Goal: Check status: Check status

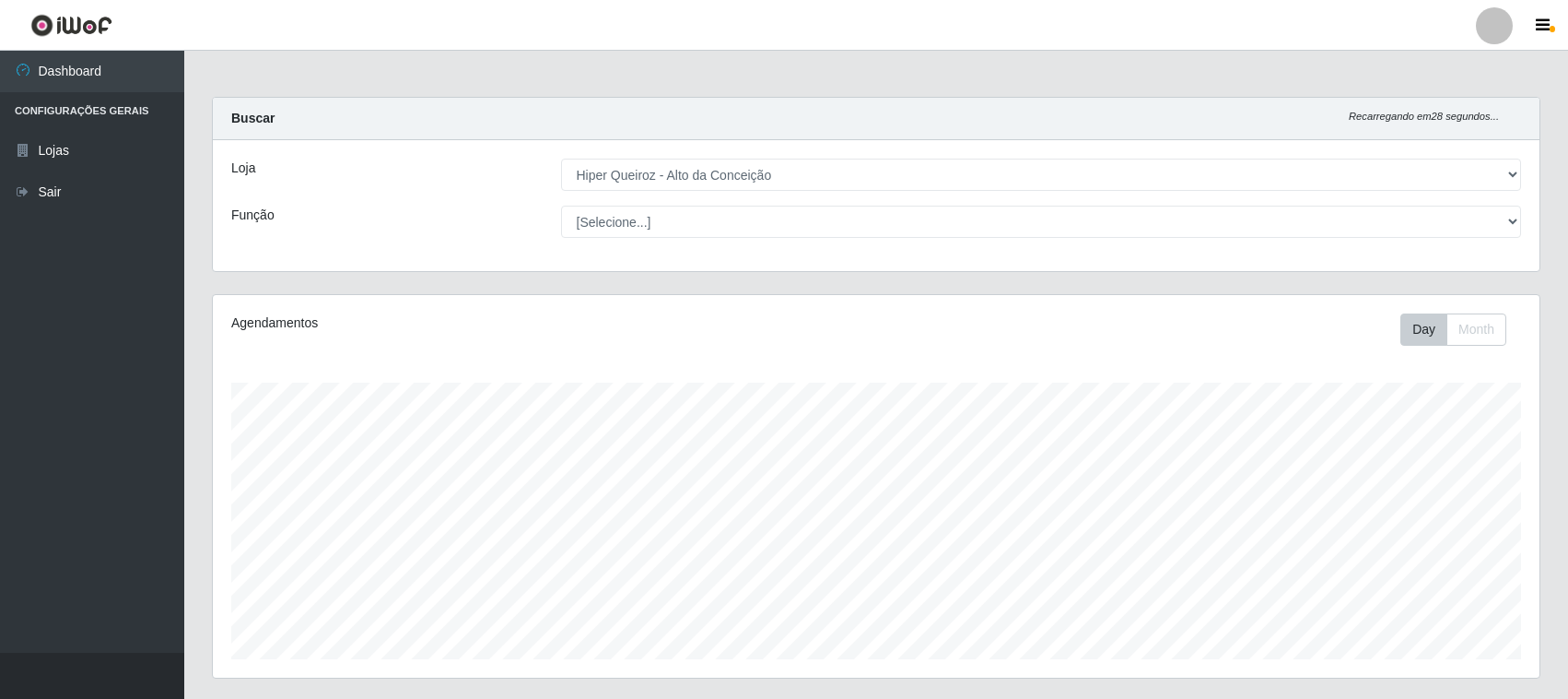
select select "515"
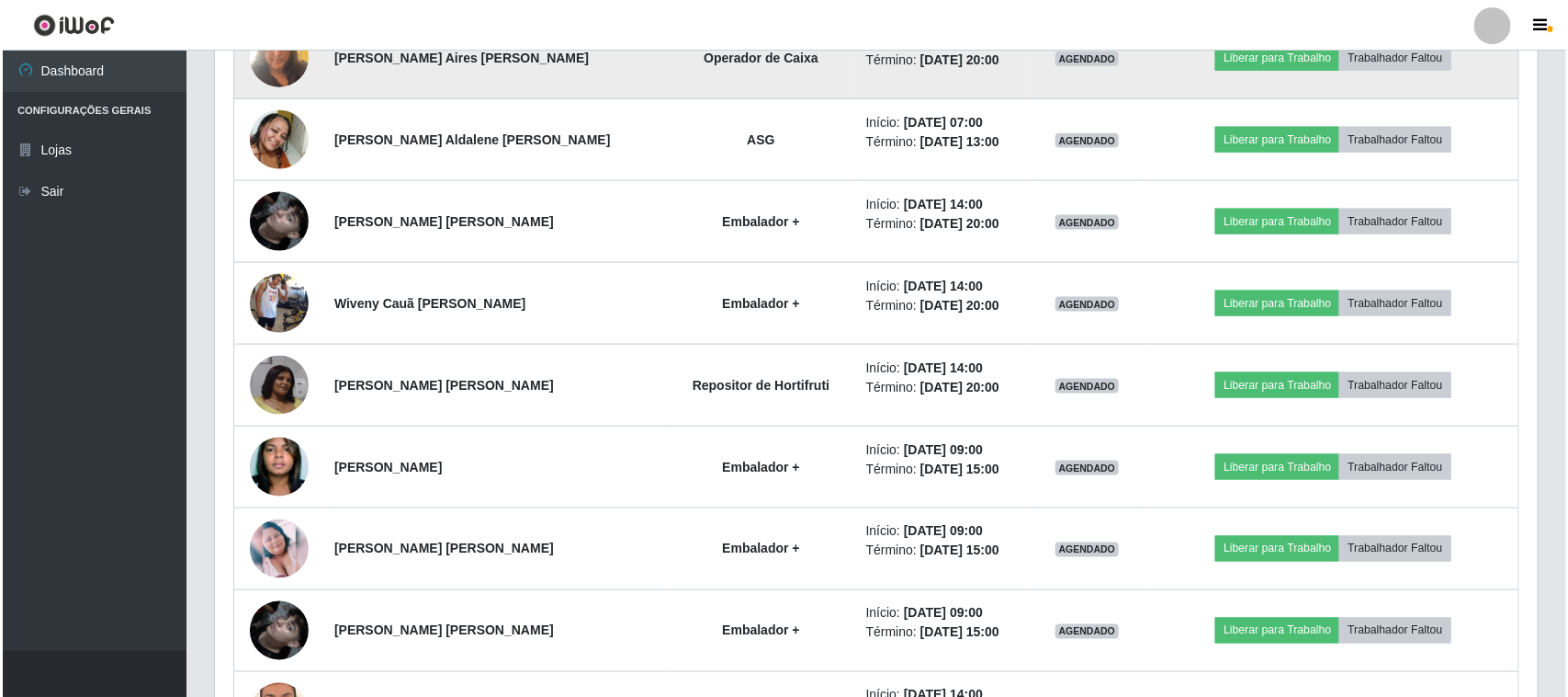
scroll to position [919, 0]
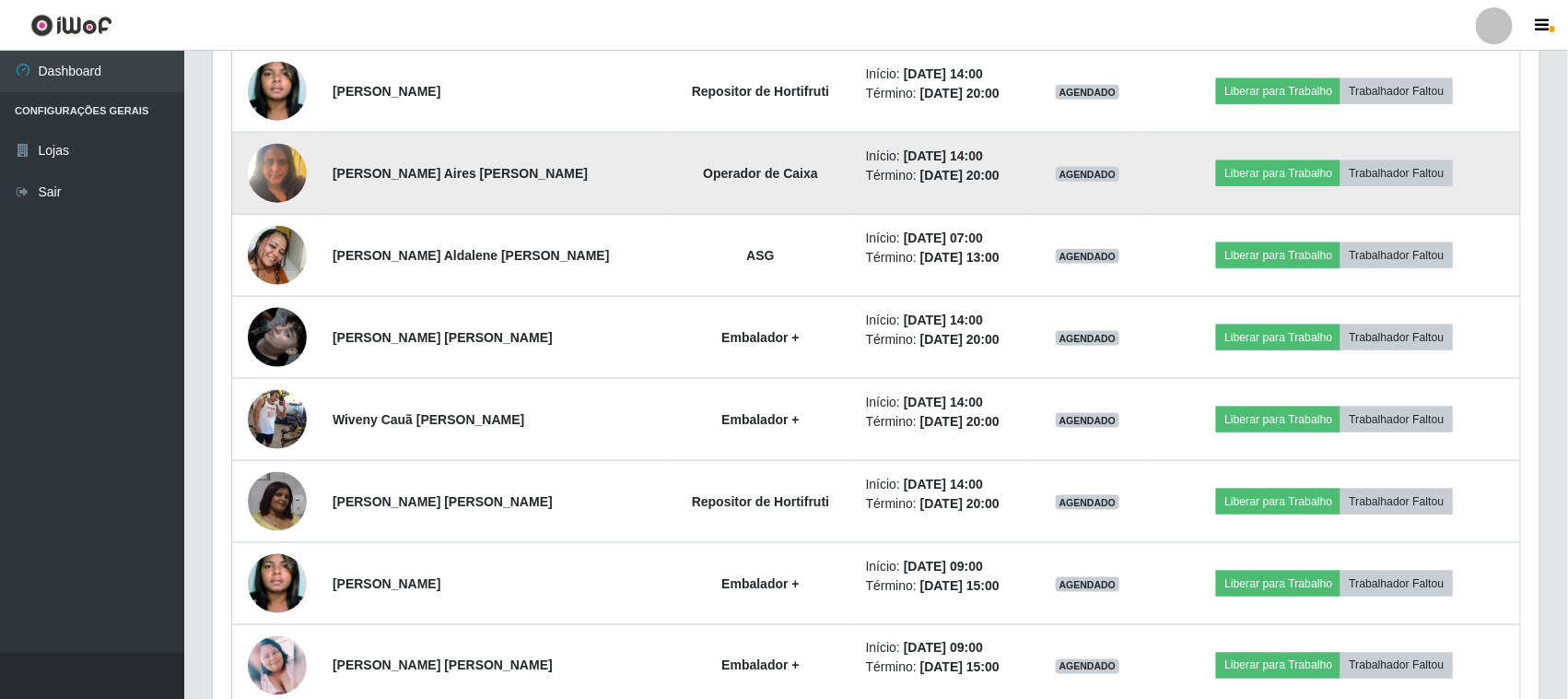
click at [291, 172] on img at bounding box center [277, 173] width 59 height 78
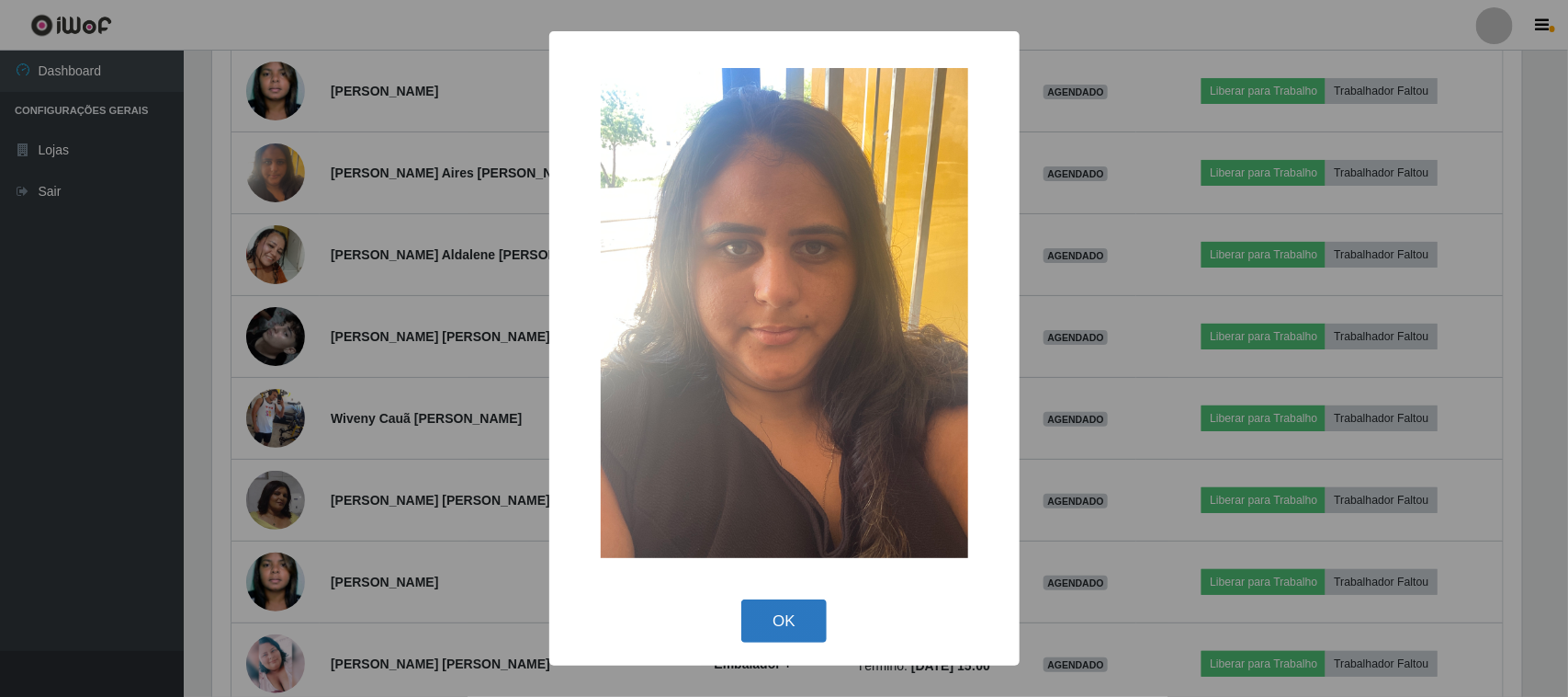
click at [758, 603] on button "OK" at bounding box center [783, 621] width 86 height 43
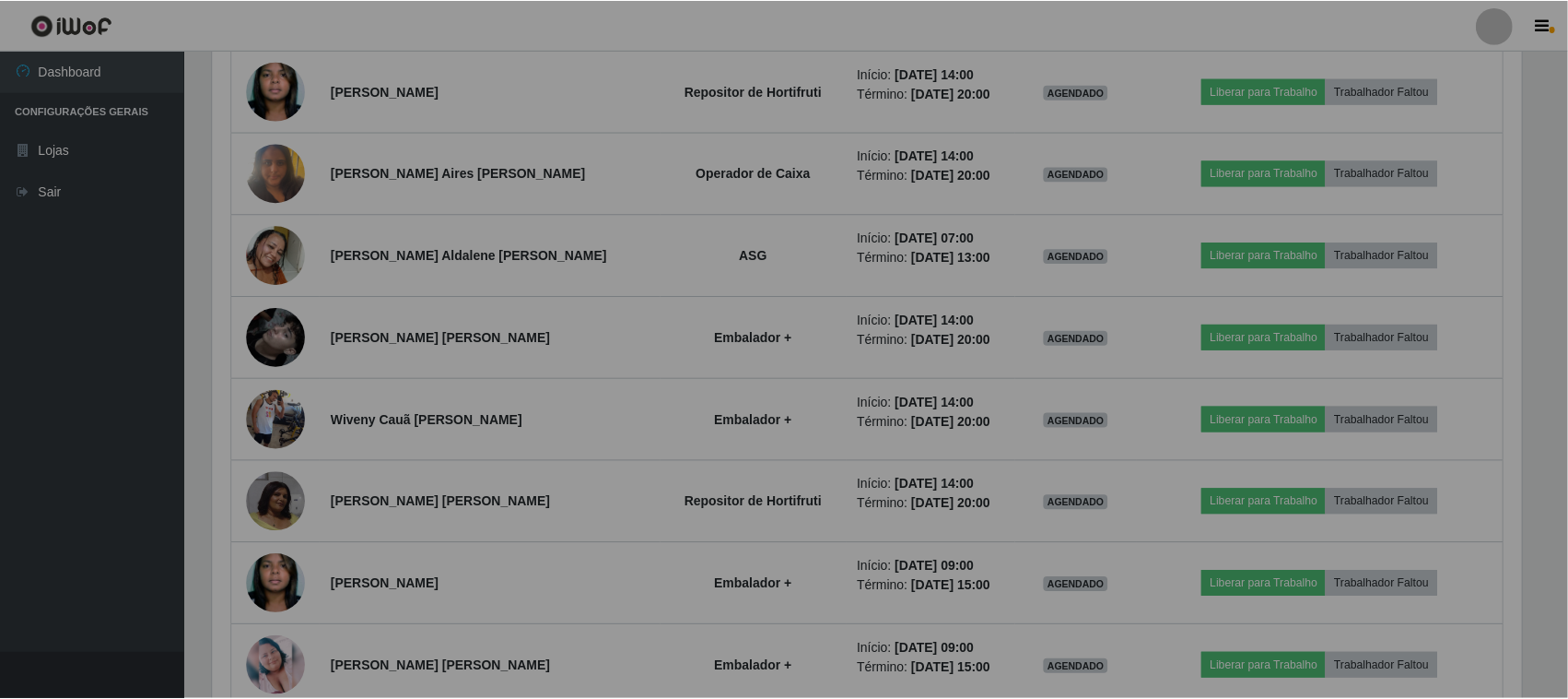
scroll to position [383, 1327]
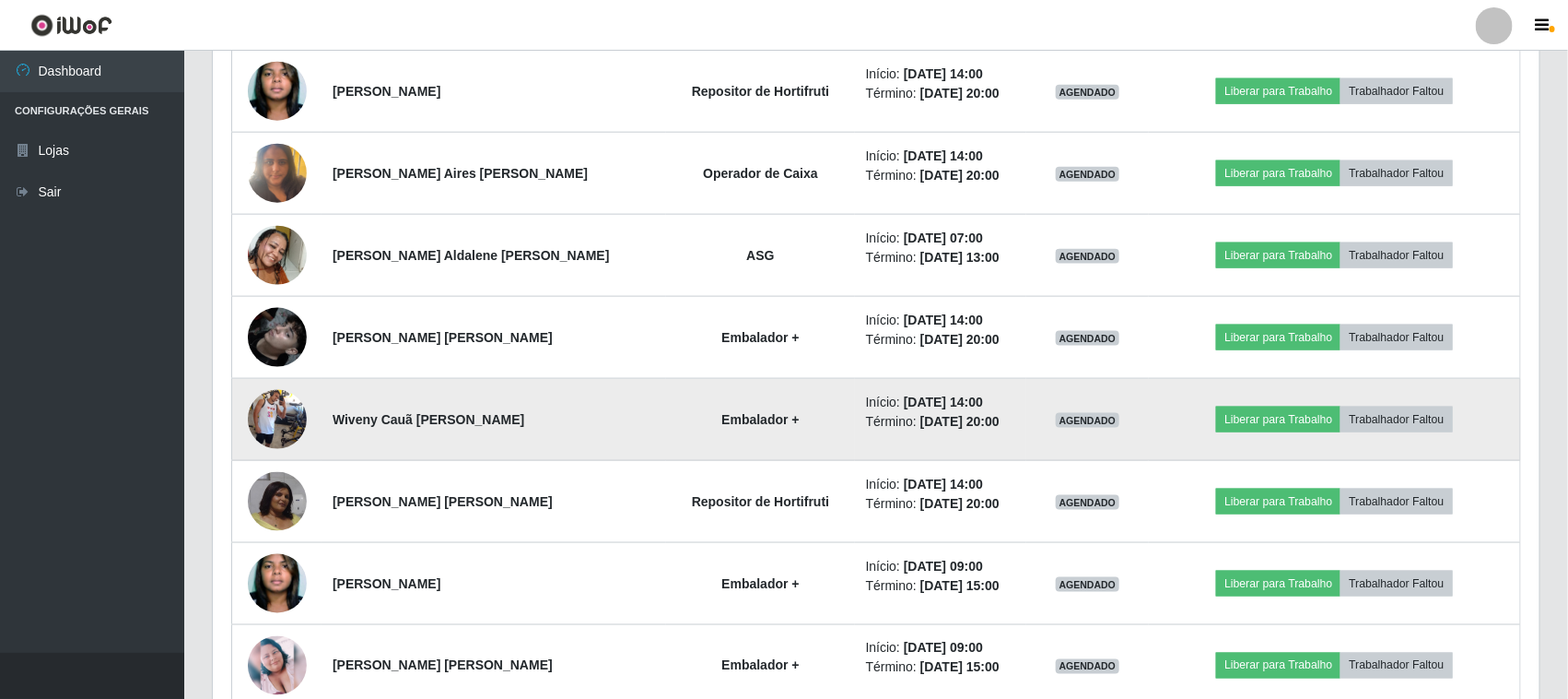
click at [274, 433] on img at bounding box center [277, 419] width 59 height 105
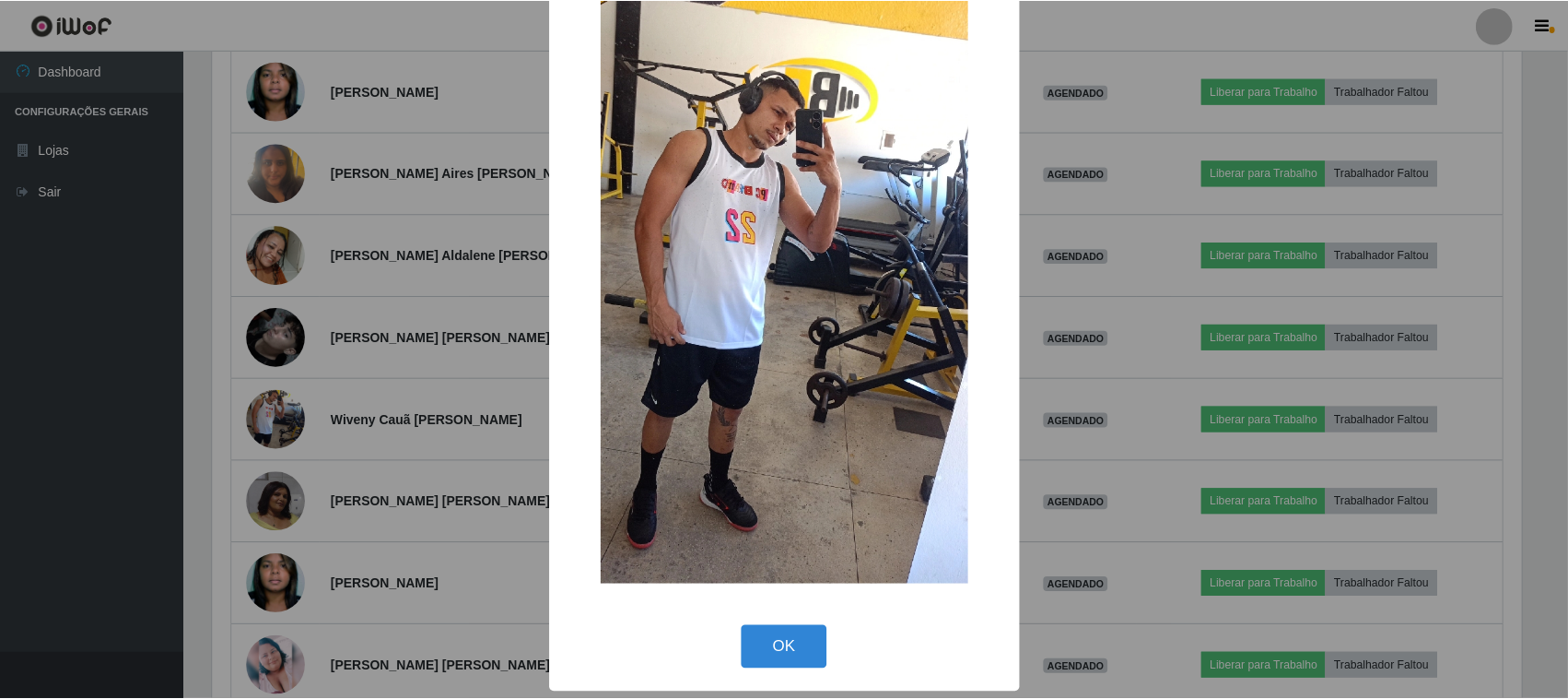
scroll to position [117, 0]
click at [767, 633] on button "OK" at bounding box center [785, 646] width 86 height 43
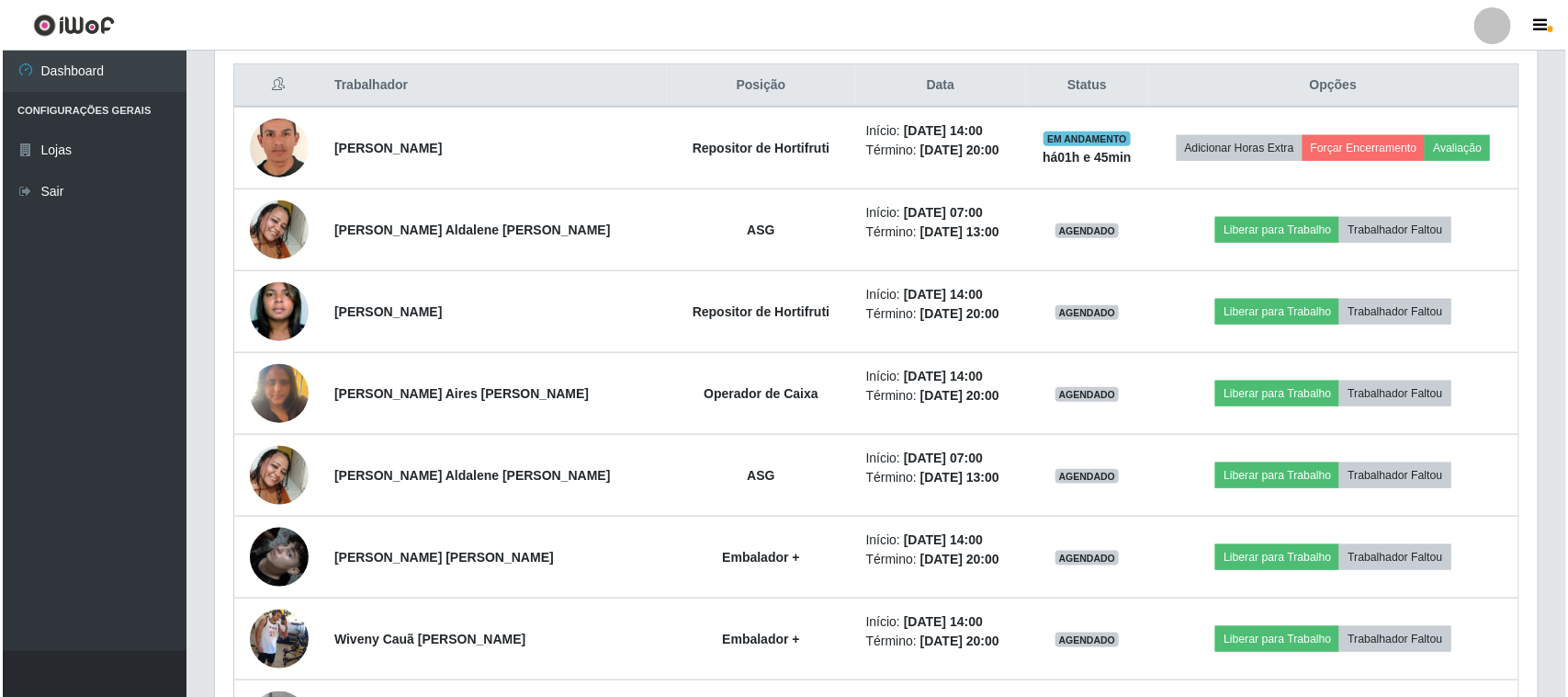
scroll to position [738, 0]
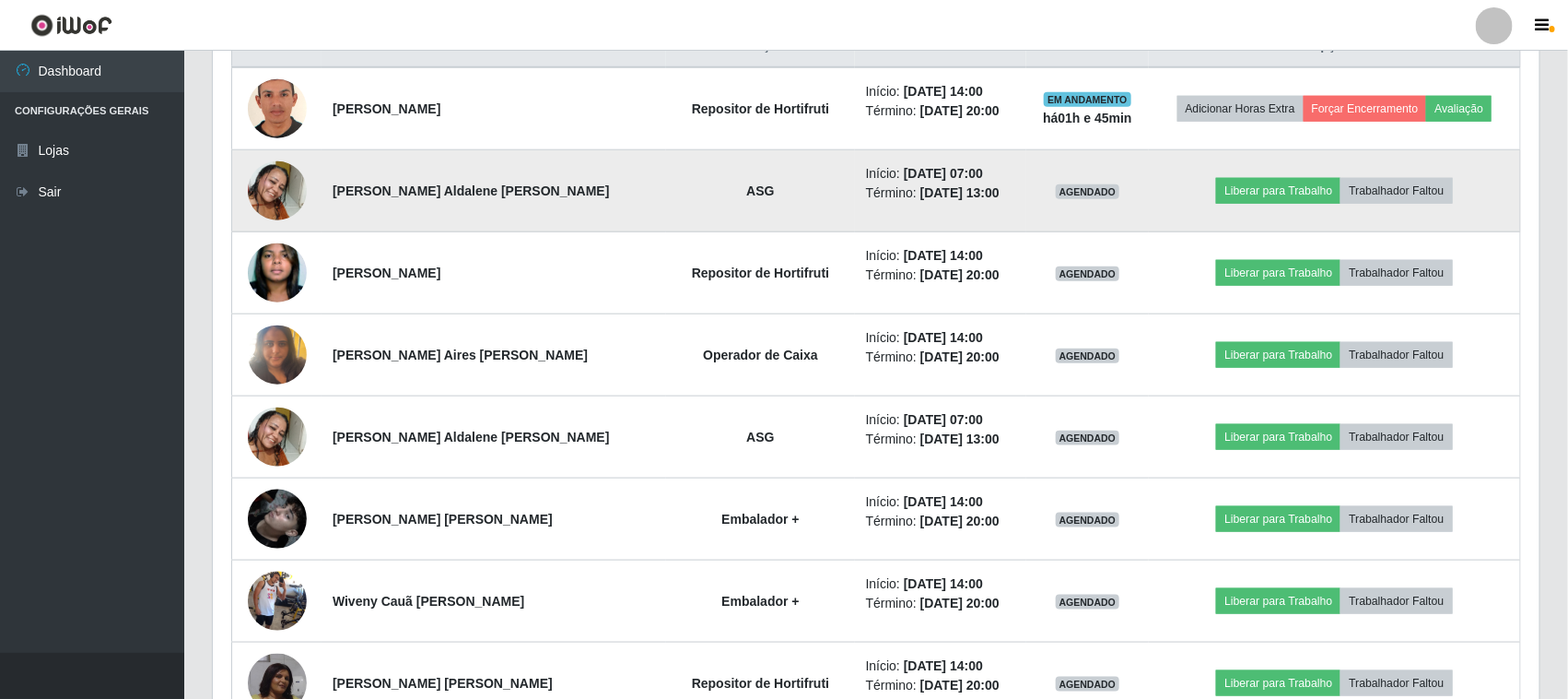
click at [262, 195] on img at bounding box center [277, 191] width 59 height 105
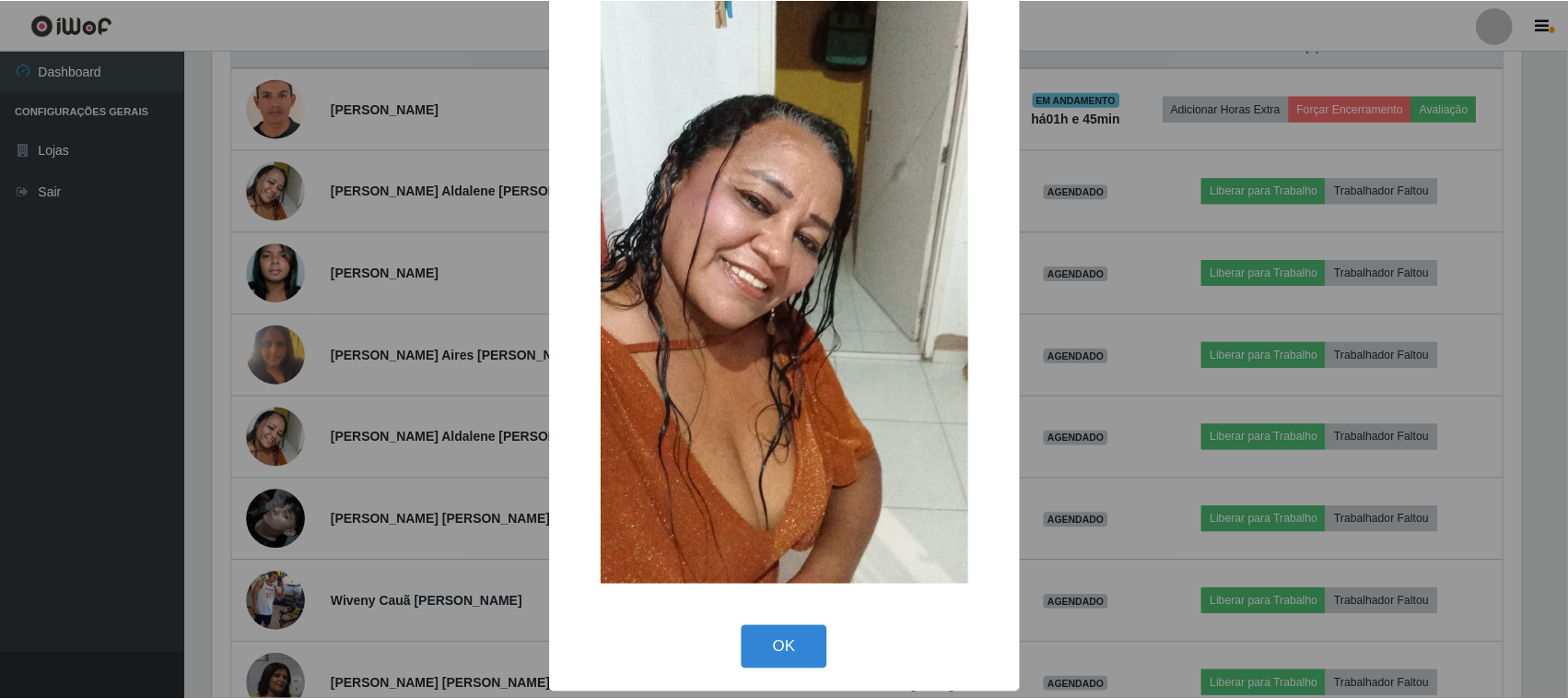
scroll to position [117, 0]
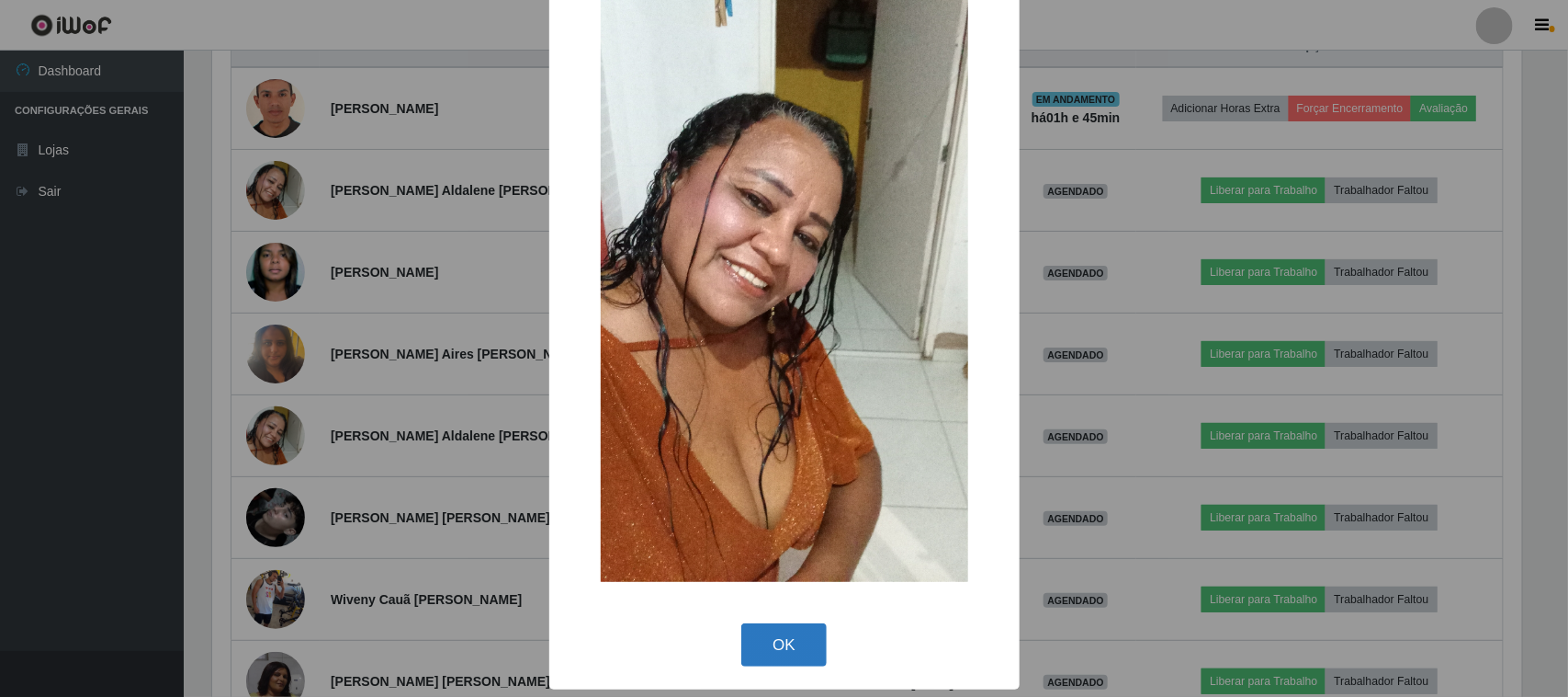
click at [764, 644] on button "OK" at bounding box center [783, 644] width 86 height 43
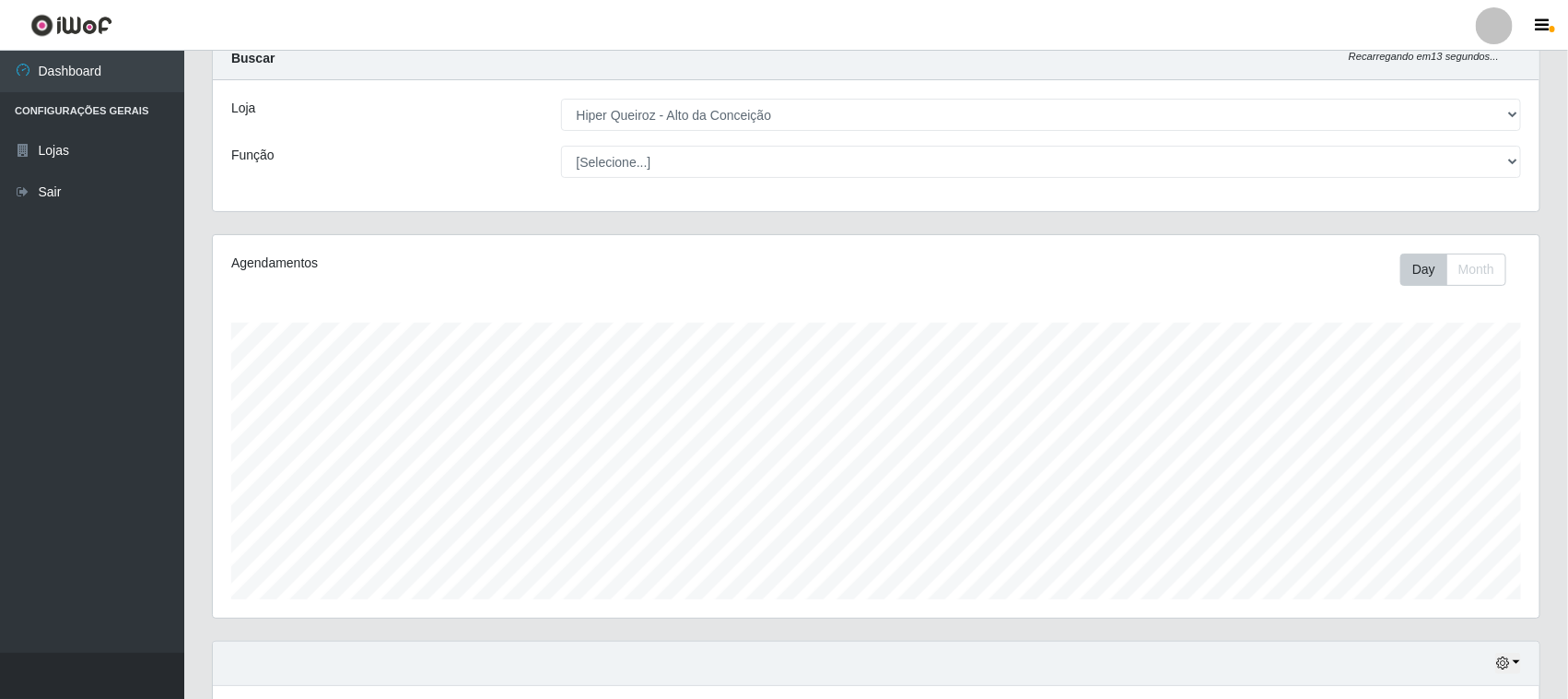
scroll to position [0, 0]
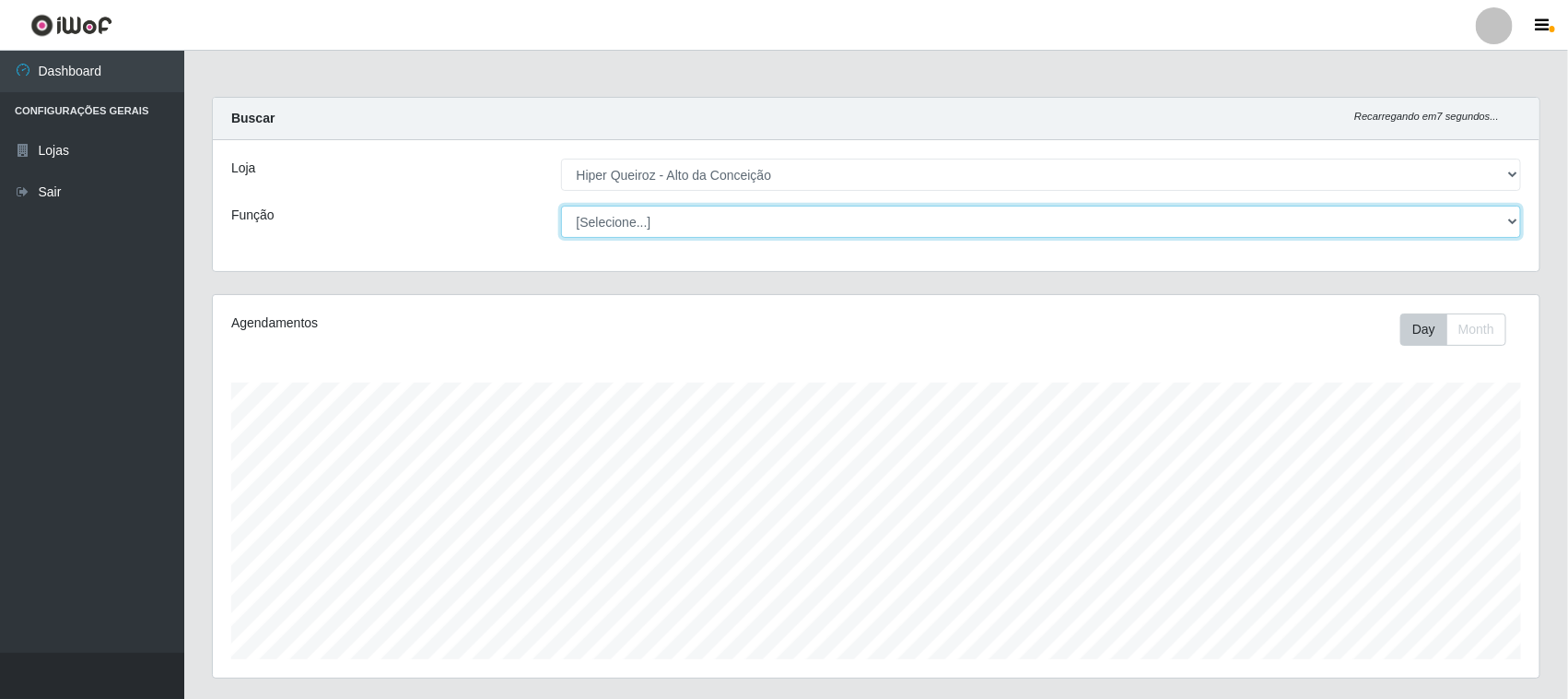
click at [1012, 222] on select "[Selecione...] ASG ASG + ASG ++ Embalador Embalador + Embalador ++ Operador de …" at bounding box center [1041, 222] width 961 height 32
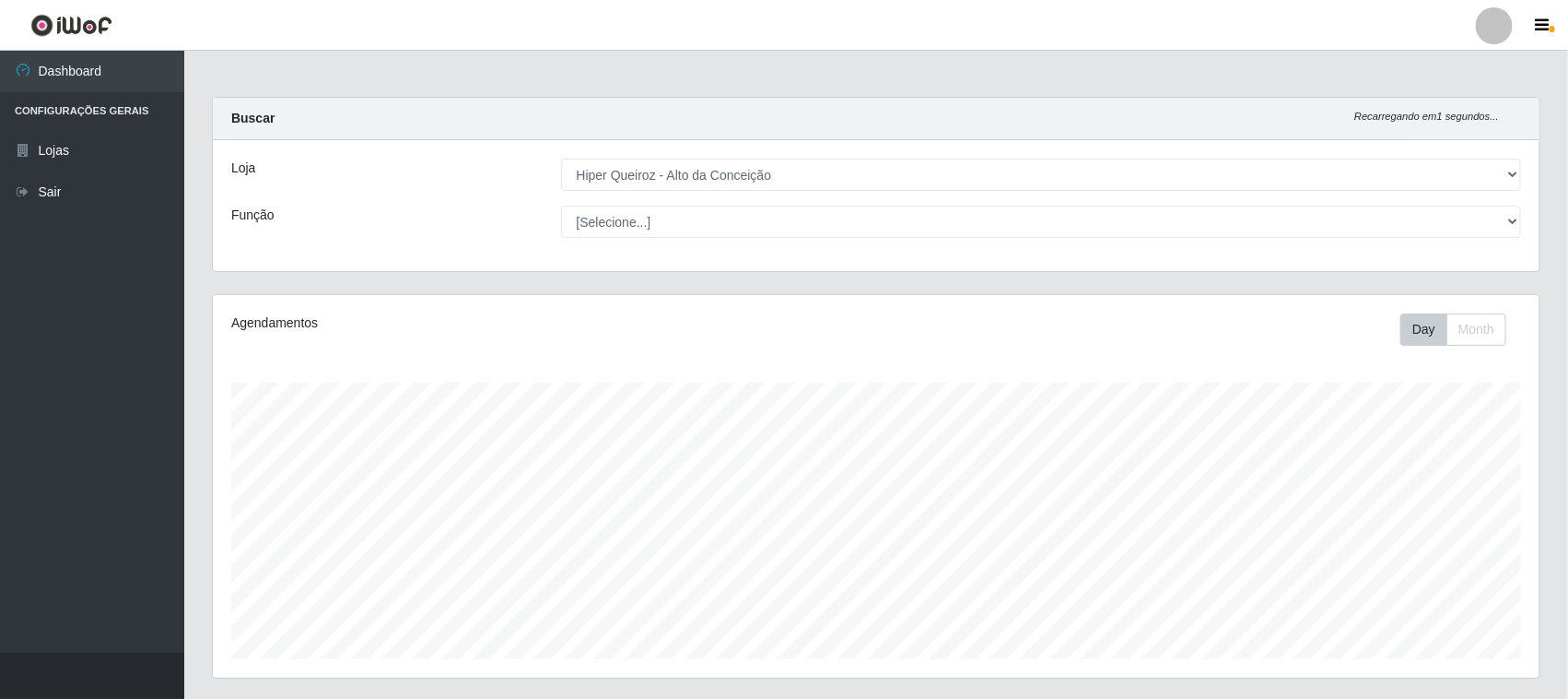
click at [951, 382] on div "Agendamentos Day Month" at bounding box center [876, 486] width 1327 height 382
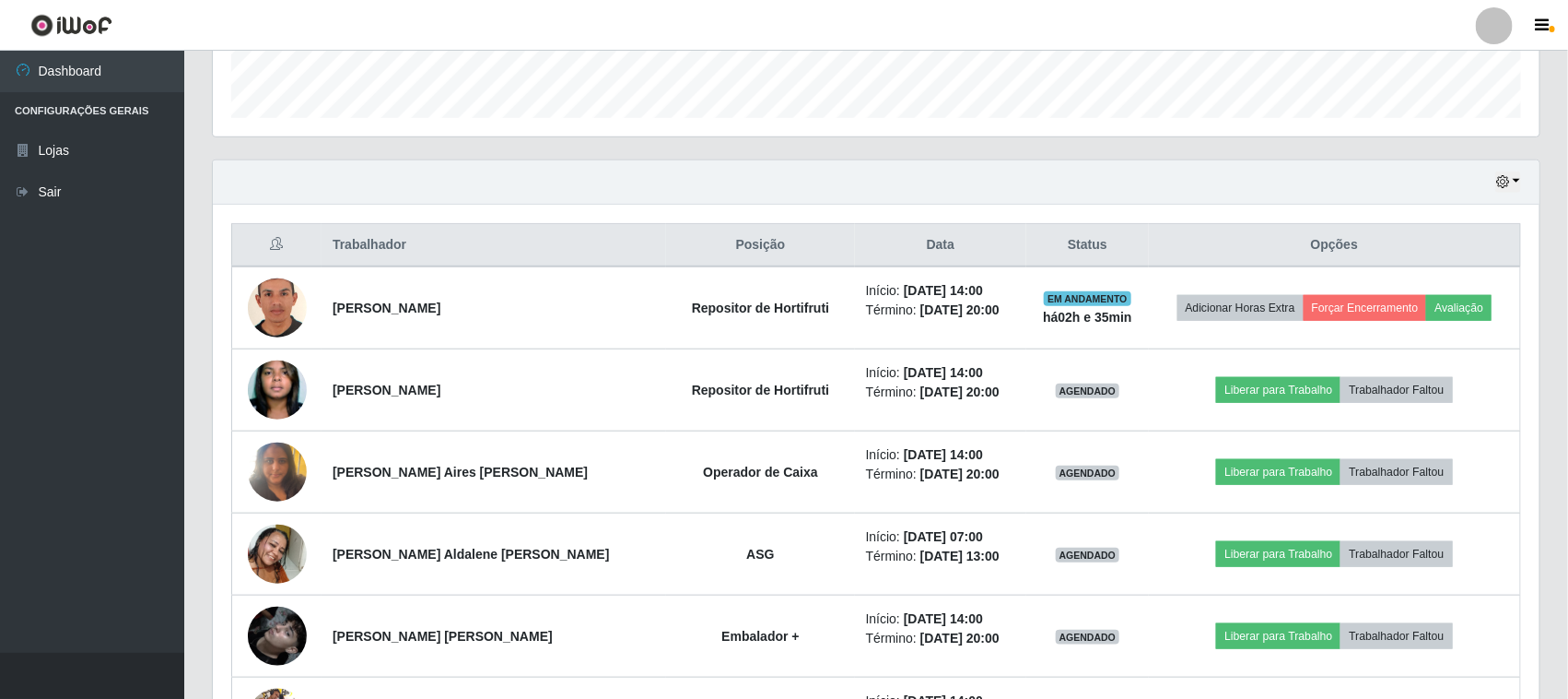
scroll to position [428, 0]
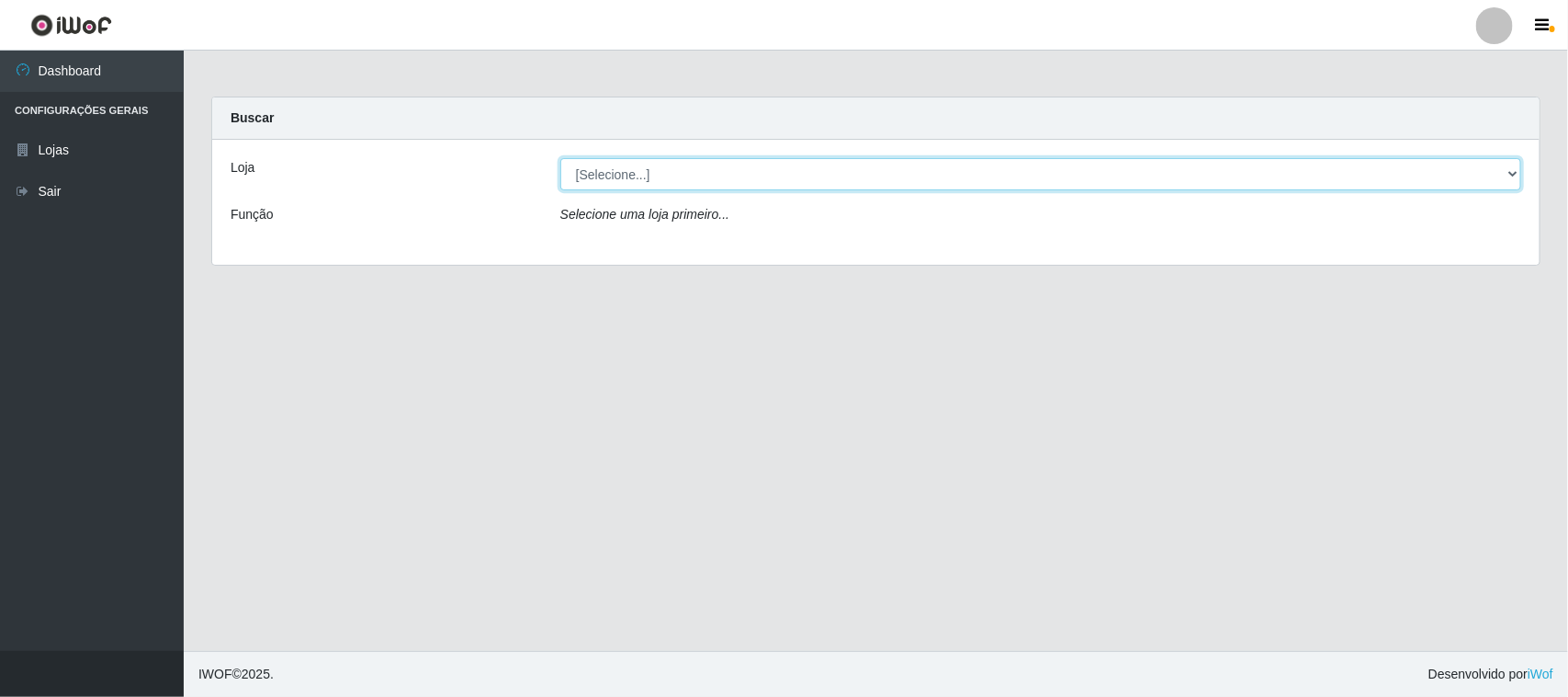
click at [718, 170] on select "[Selecione...] Hiper Queiroz - Alto da Conceição" at bounding box center [1041, 174] width 961 height 32
select select "515"
click at [560, 158] on select "[Selecione...] Hiper Queiroz - Alto da Conceição" at bounding box center [1041, 174] width 961 height 32
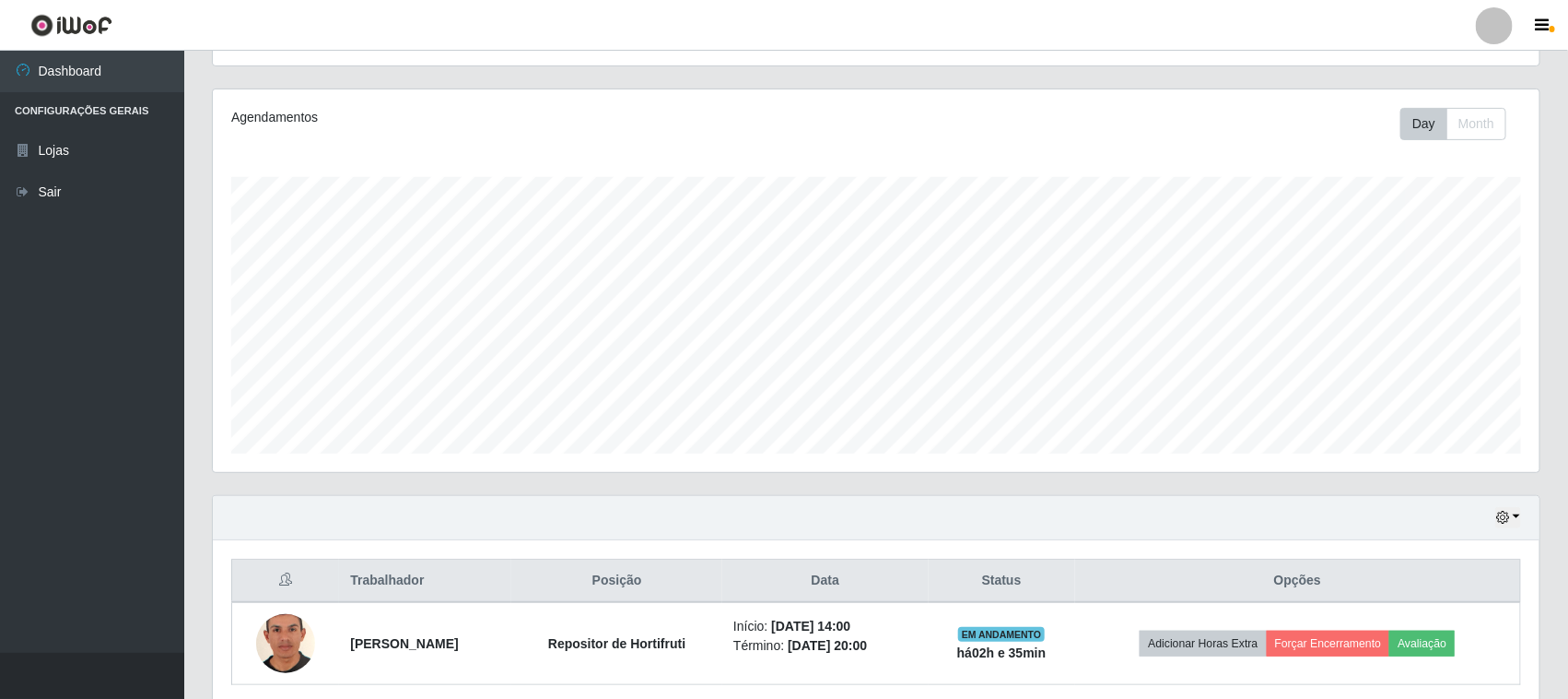
scroll to position [166, 0]
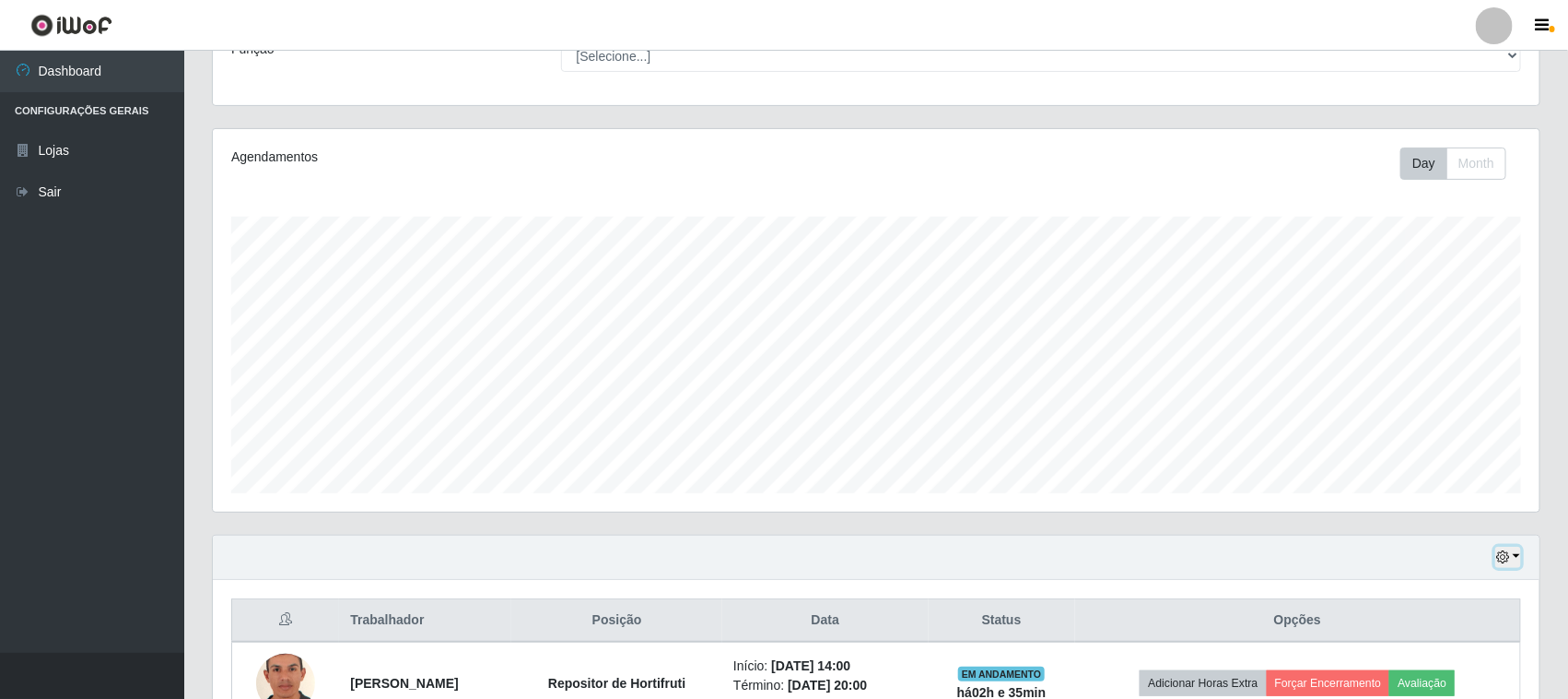
click at [1511, 558] on button "button" at bounding box center [1508, 557] width 25 height 21
click at [1424, 462] on button "3 dias" at bounding box center [1446, 448] width 145 height 39
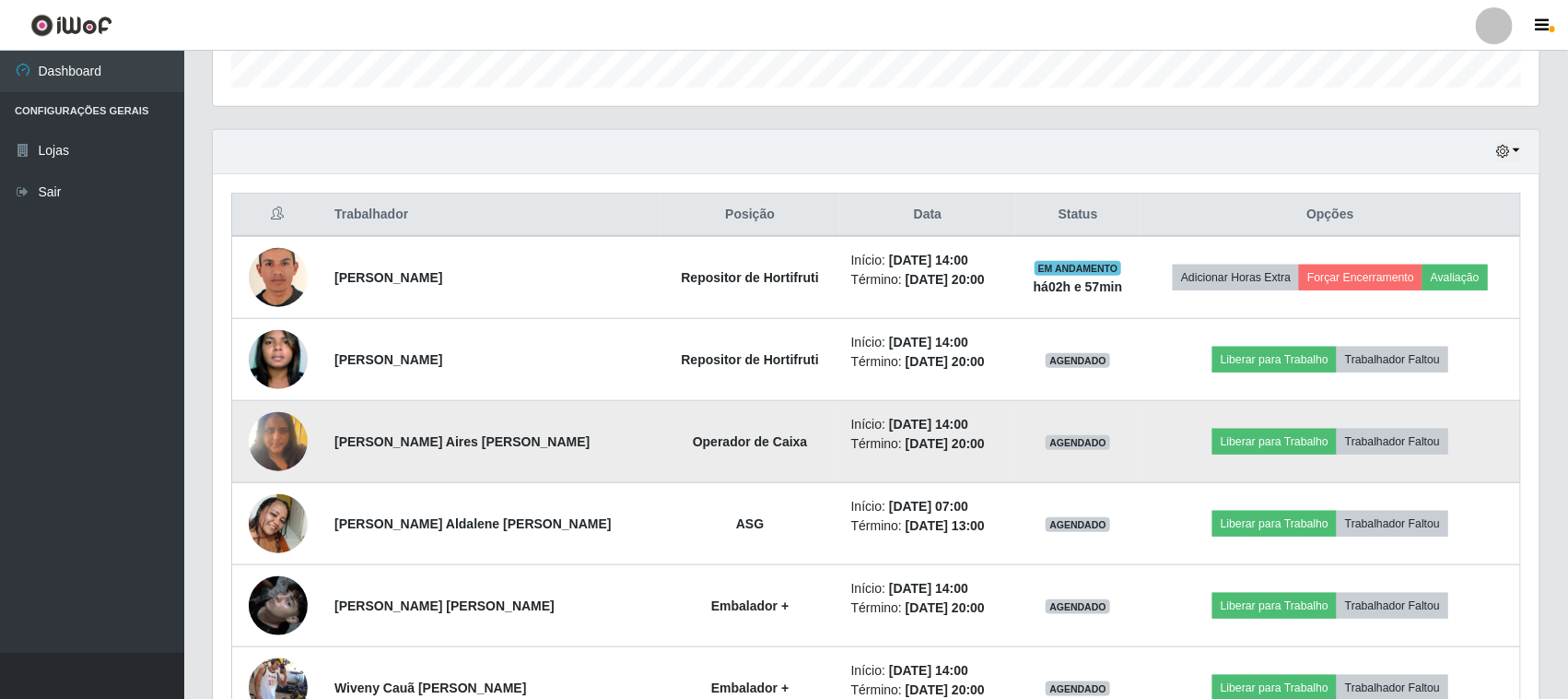
scroll to position [559, 0]
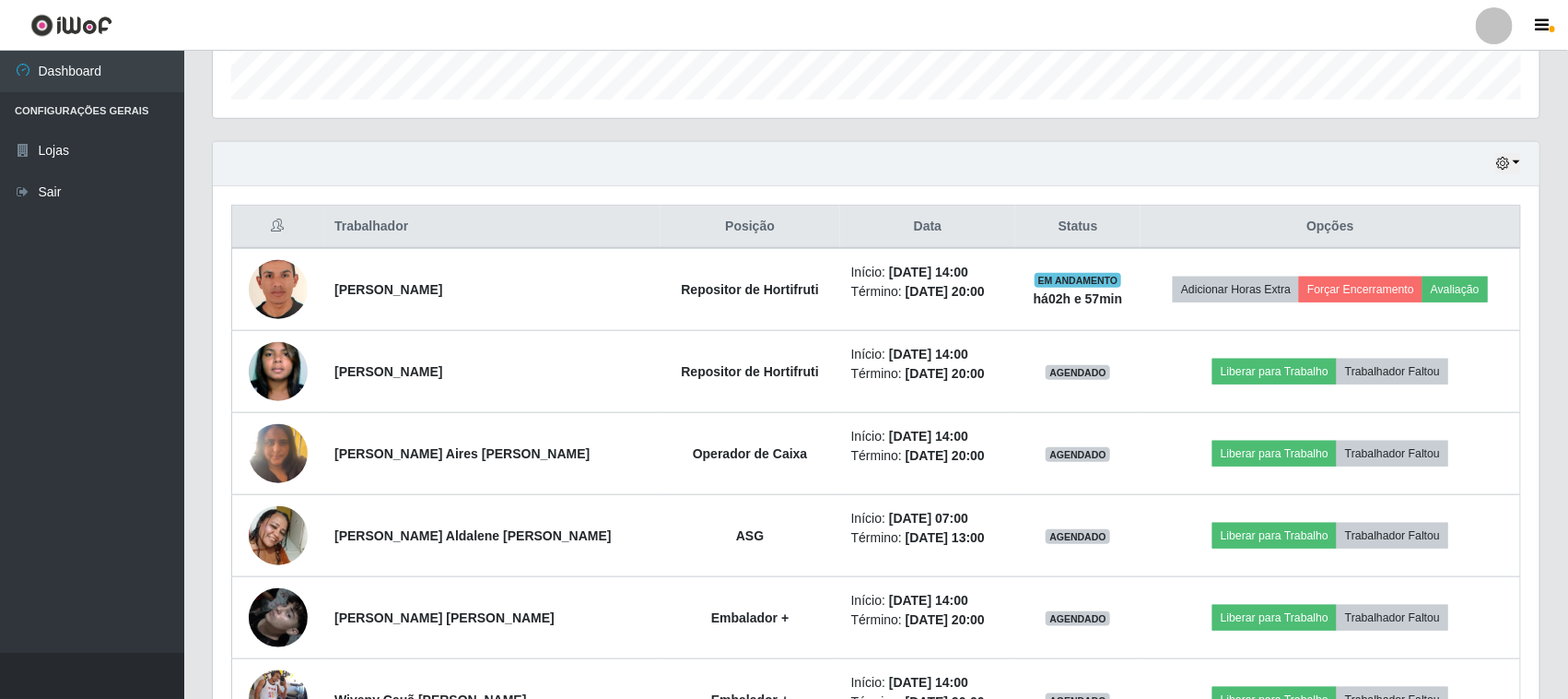
click at [1515, 177] on div "Hoje 1 dia 3 dias 1 Semana Não encerrados" at bounding box center [876, 163] width 1327 height 44
click at [1515, 176] on div "Hoje 1 dia 3 dias 1 Semana Não encerrados" at bounding box center [876, 163] width 1327 height 44
click at [1515, 167] on button "button" at bounding box center [1508, 163] width 25 height 21
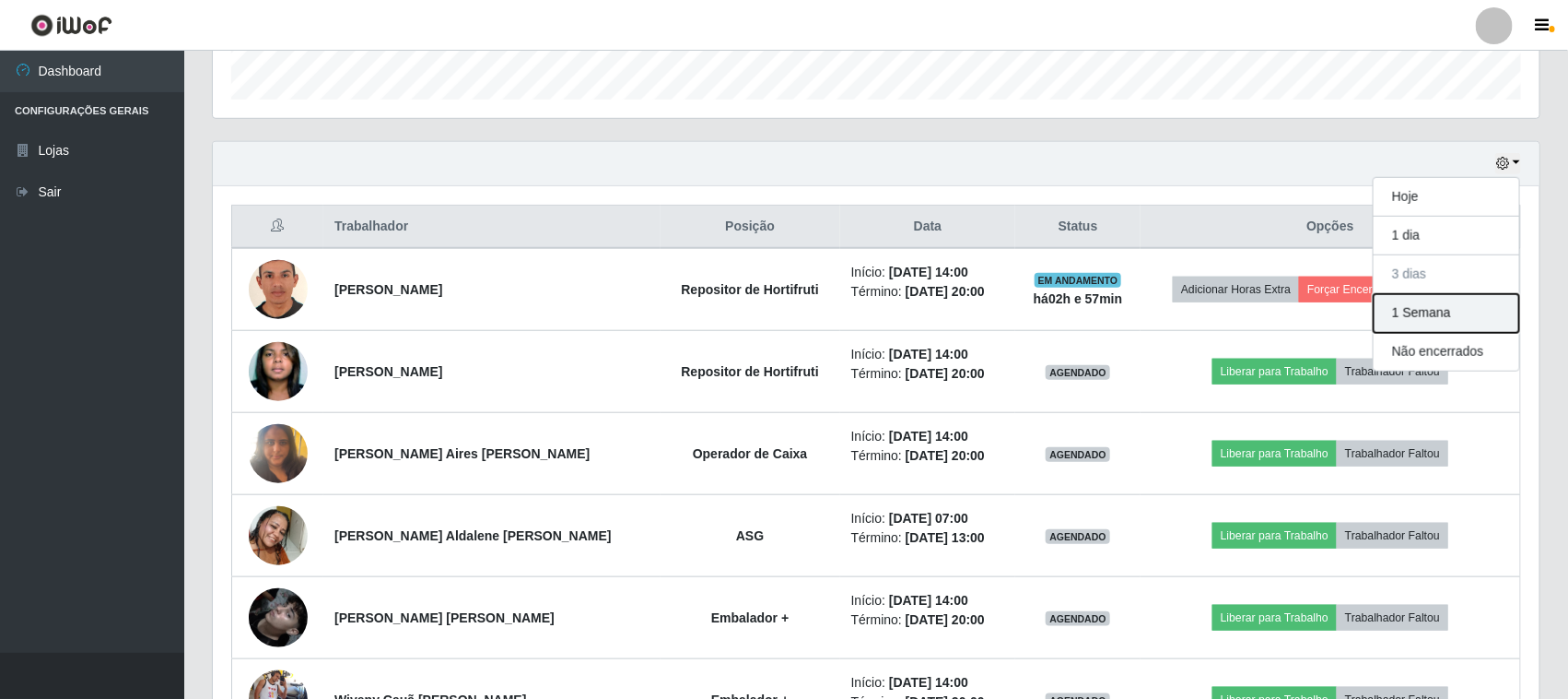
click at [1448, 320] on button "1 Semana" at bounding box center [1446, 313] width 145 height 39
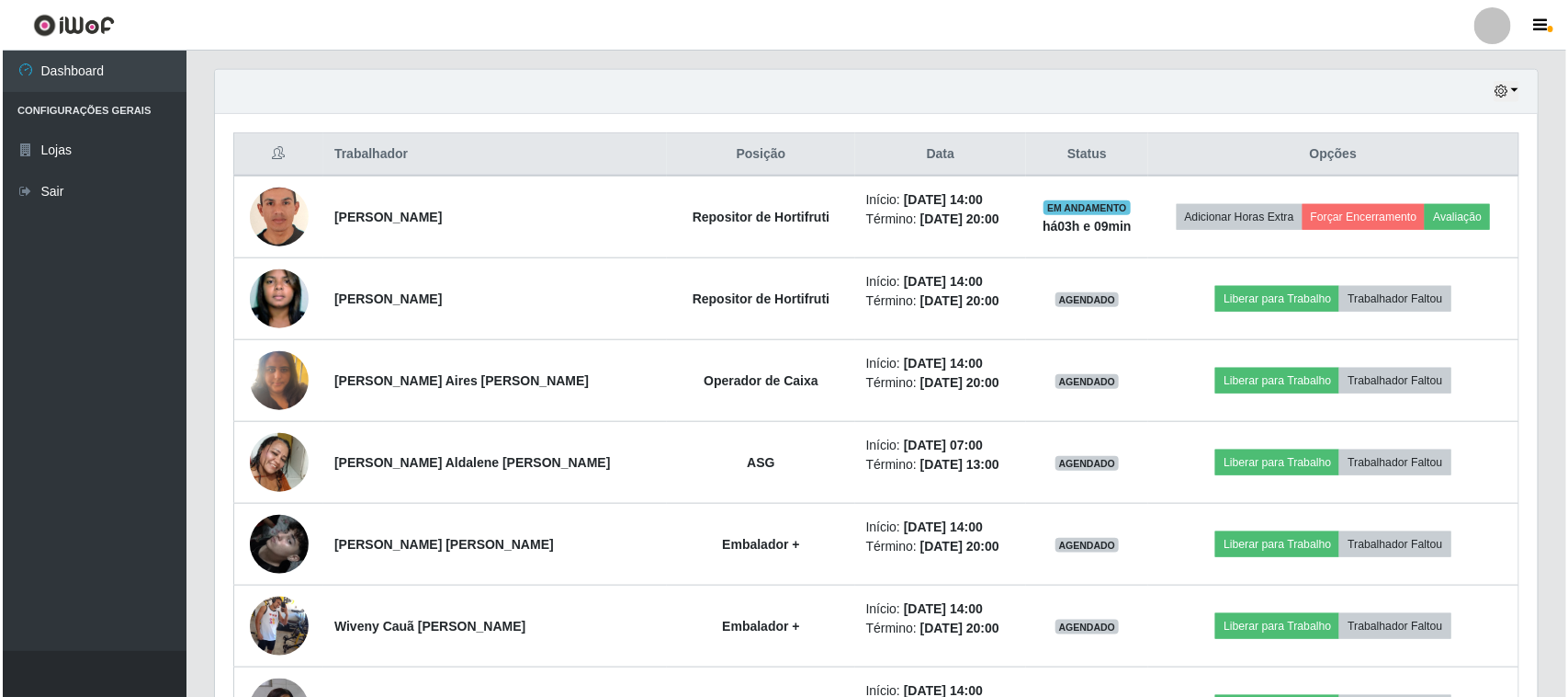
scroll to position [657, 0]
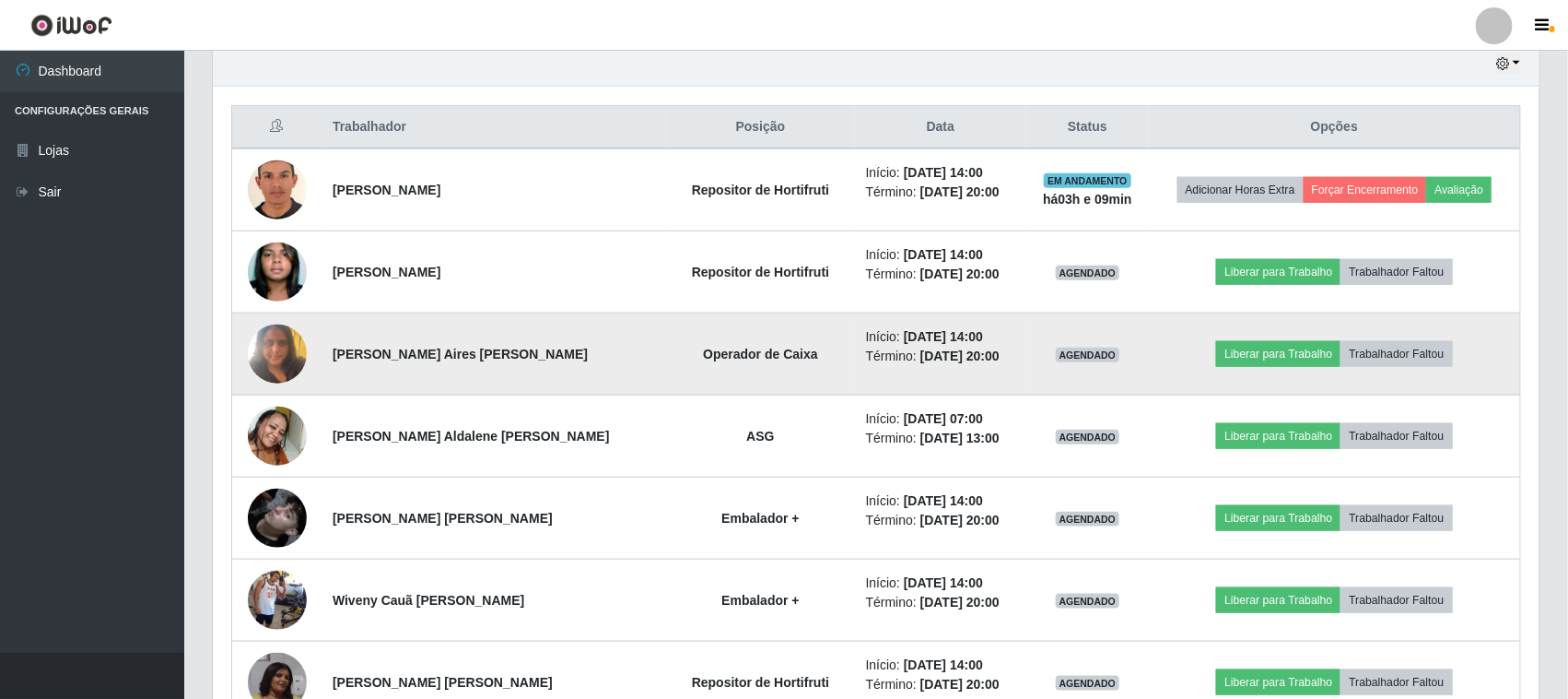
click at [263, 353] on img at bounding box center [277, 353] width 59 height 78
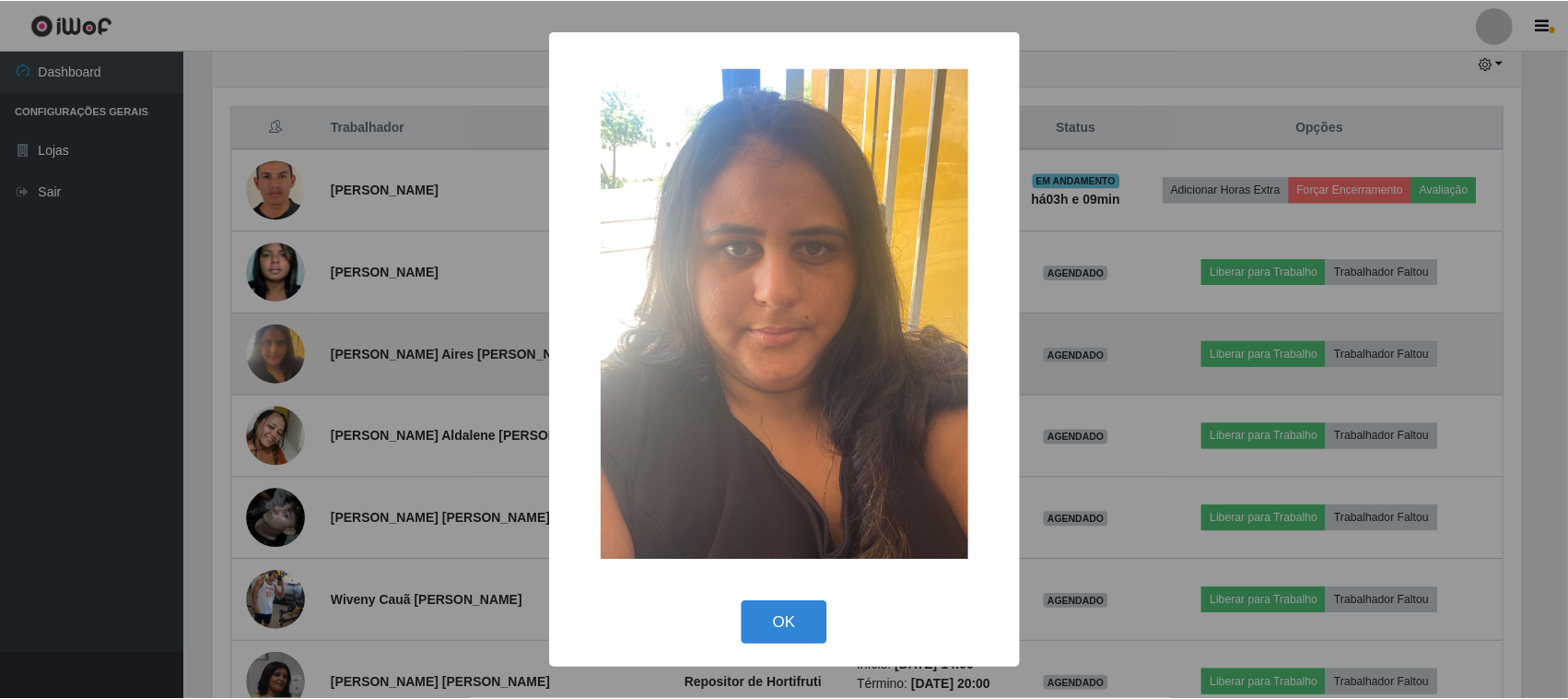
scroll to position [383, 1313]
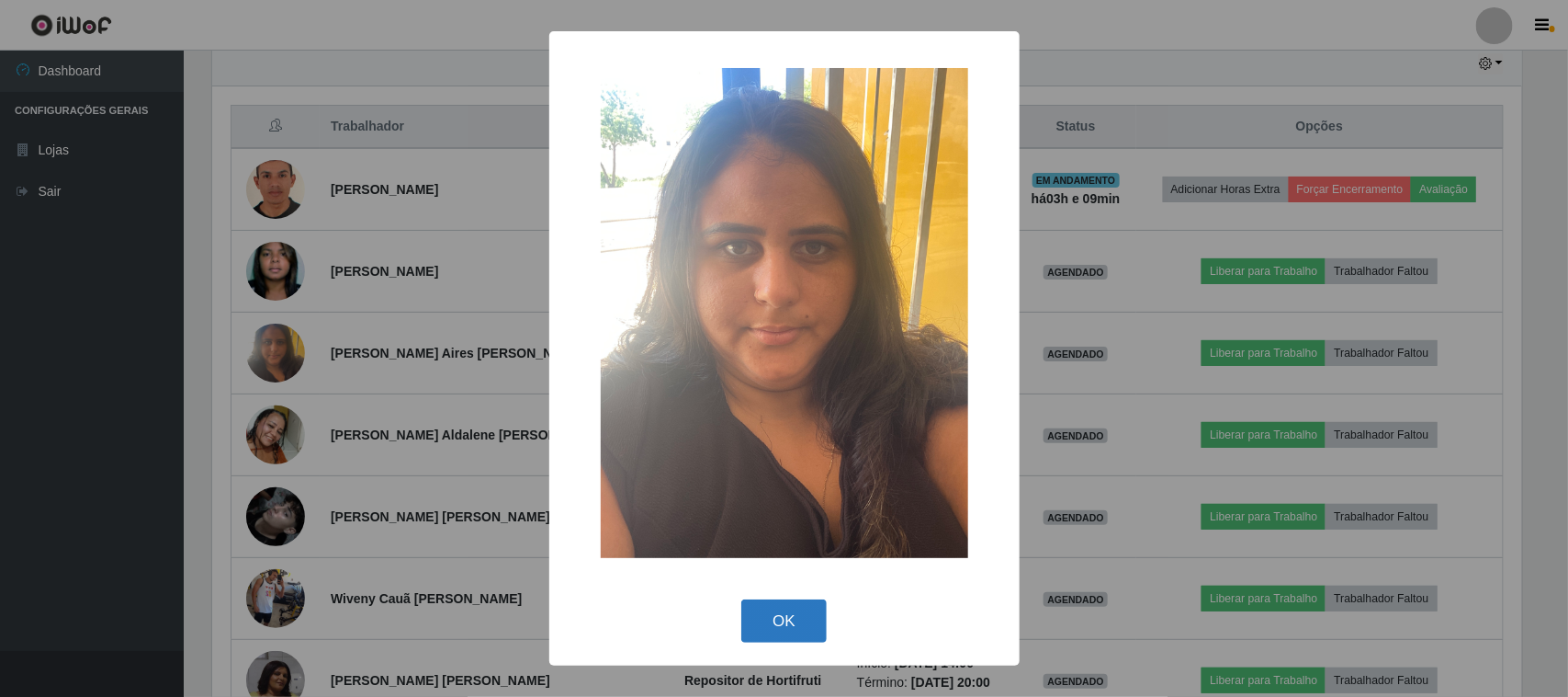
click at [787, 623] on button "OK" at bounding box center [783, 621] width 86 height 43
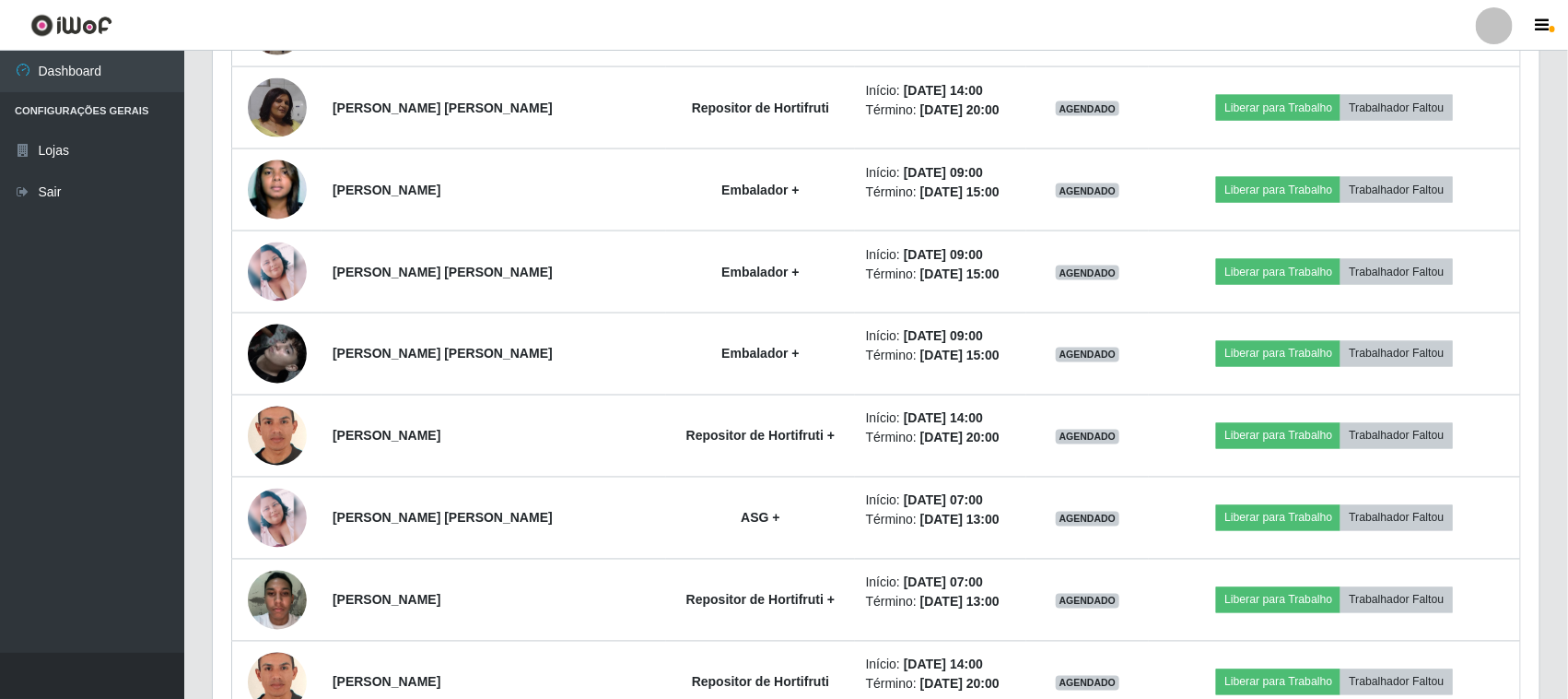
scroll to position [1235, 0]
